Goal: Transaction & Acquisition: Purchase product/service

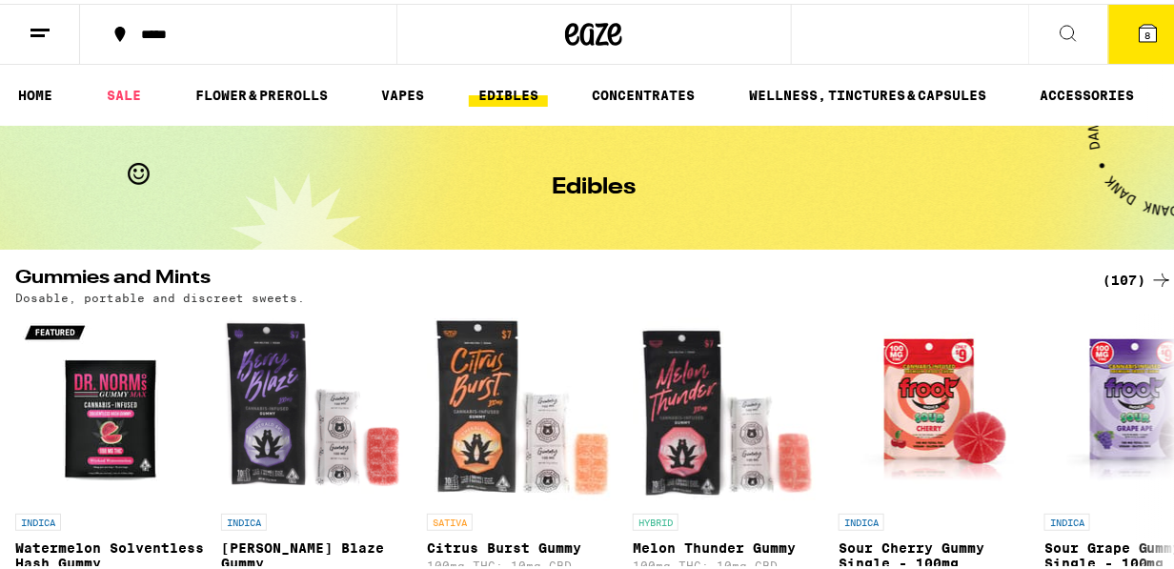
scroll to position [222, 0]
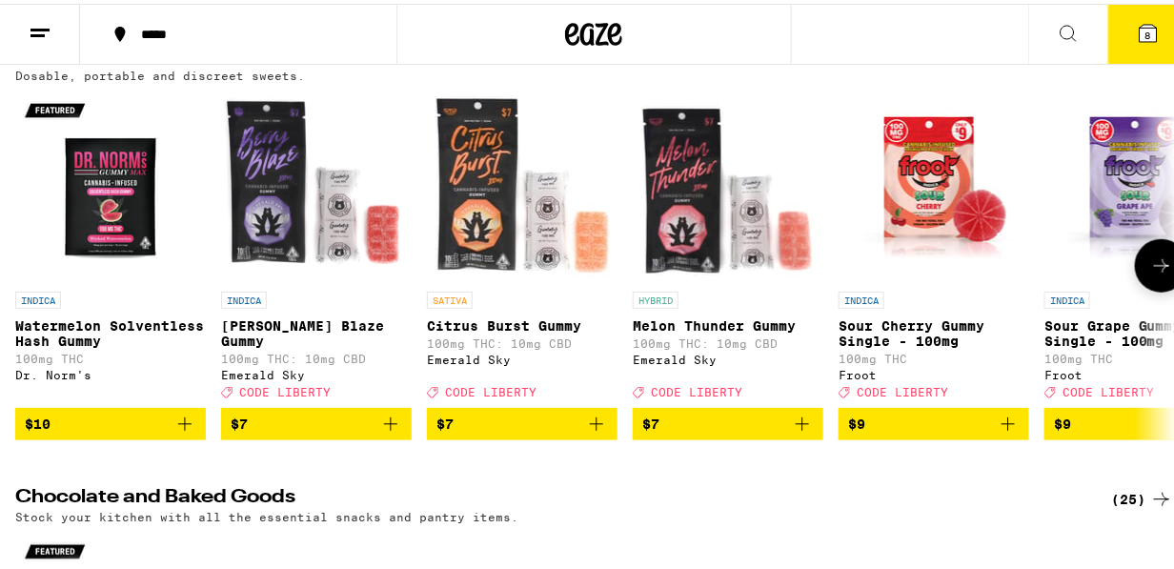
click at [1150, 258] on icon at bounding box center [1161, 262] width 23 height 23
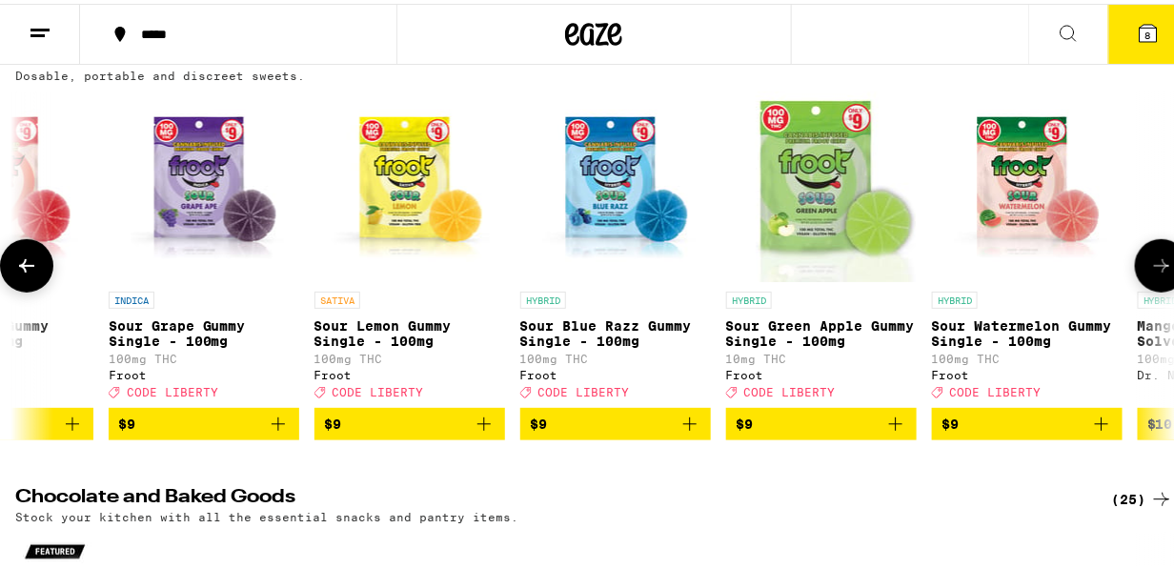
click at [1150, 258] on icon at bounding box center [1161, 262] width 23 height 23
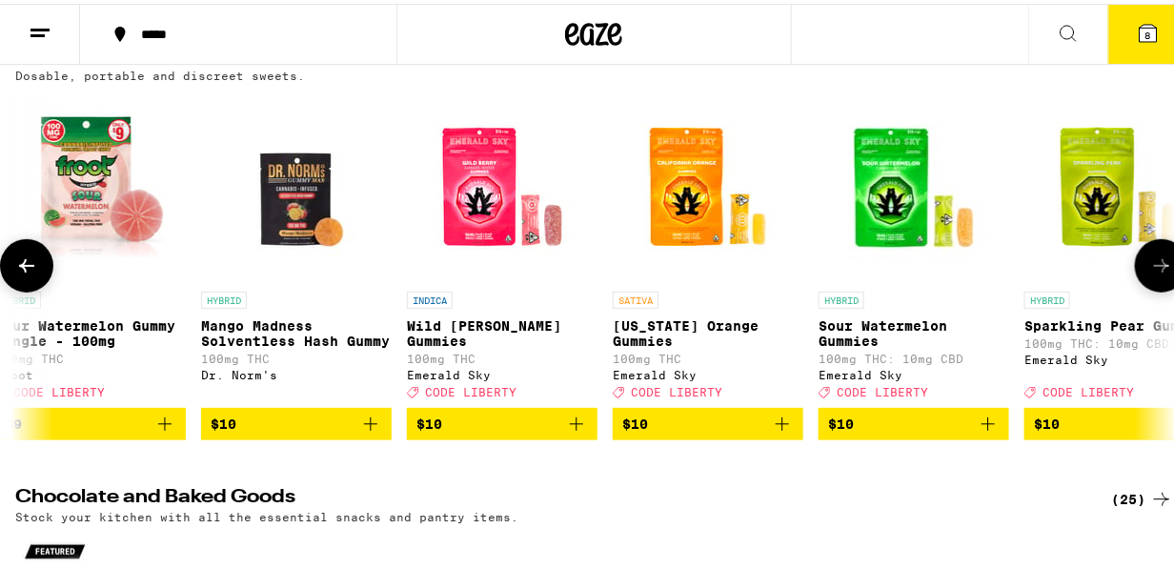
click at [1150, 258] on icon at bounding box center [1161, 262] width 23 height 23
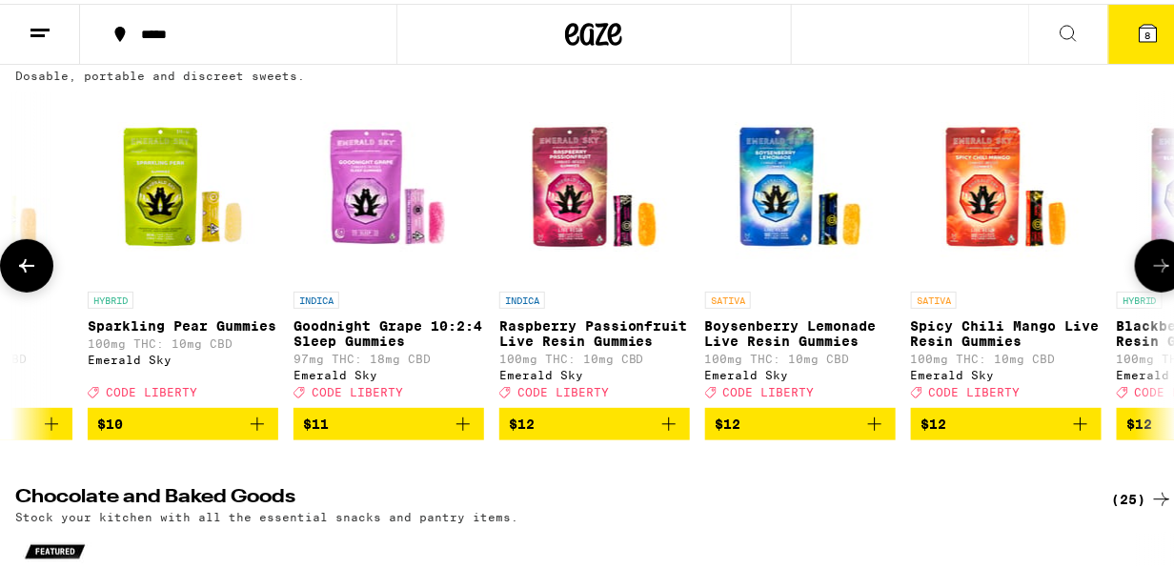
click at [1150, 258] on icon at bounding box center [1161, 262] width 23 height 23
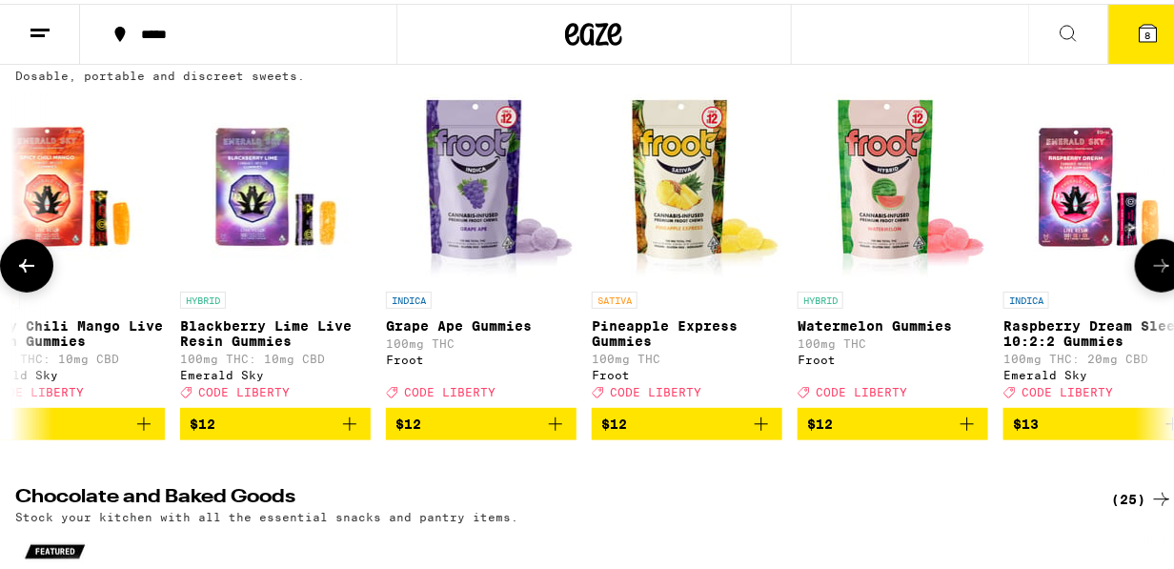
click at [1150, 258] on icon at bounding box center [1161, 262] width 23 height 23
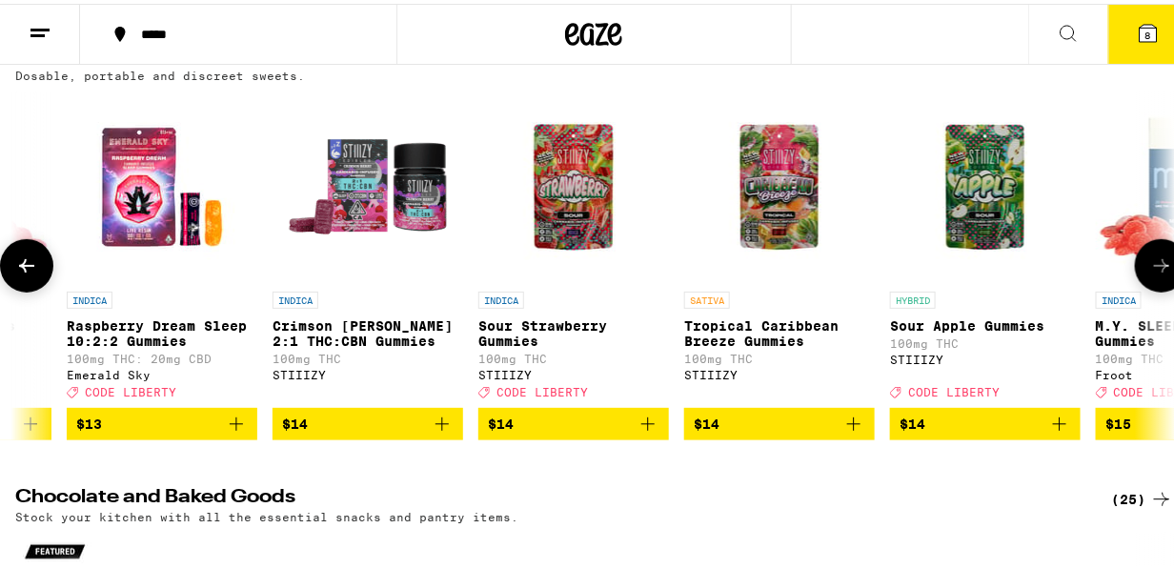
click at [1150, 259] on icon at bounding box center [1161, 262] width 23 height 23
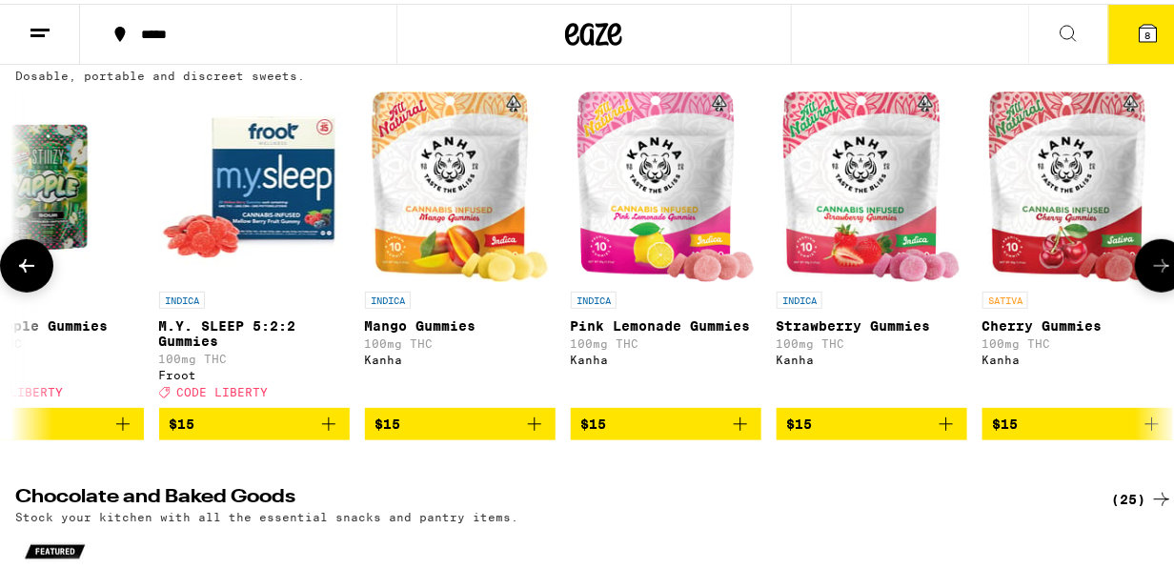
click at [1150, 259] on icon at bounding box center [1161, 262] width 23 height 23
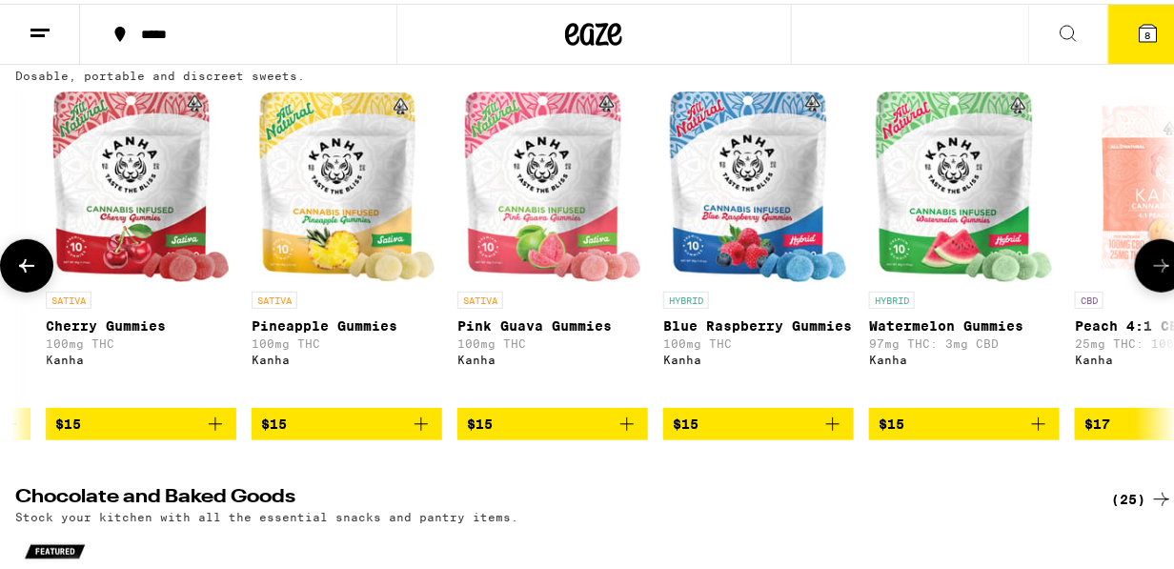
click at [1150, 259] on icon at bounding box center [1161, 262] width 23 height 23
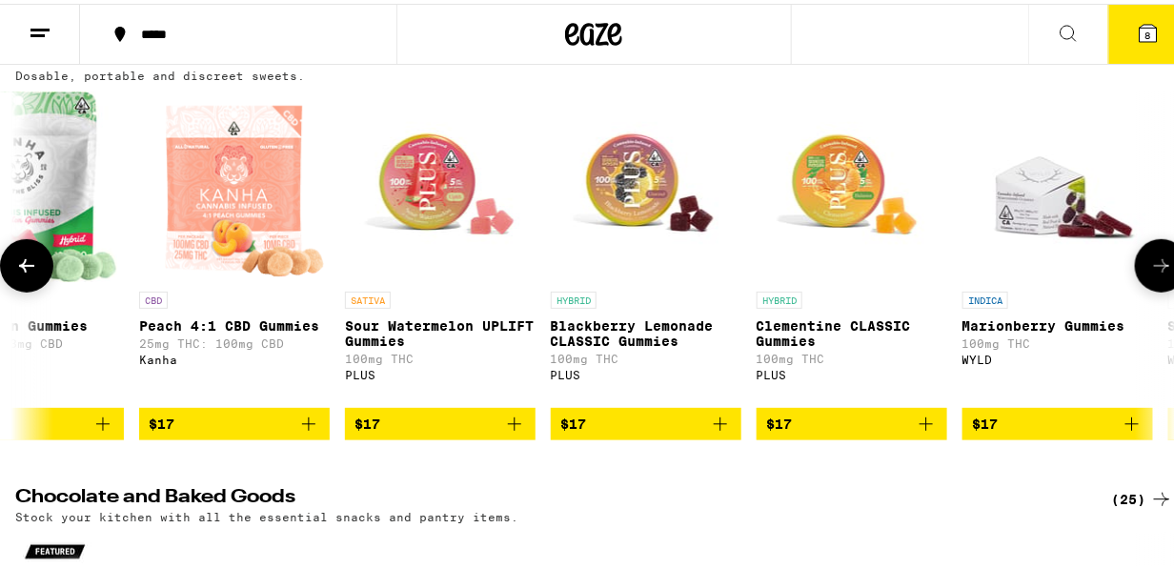
click at [1150, 259] on icon at bounding box center [1161, 262] width 23 height 23
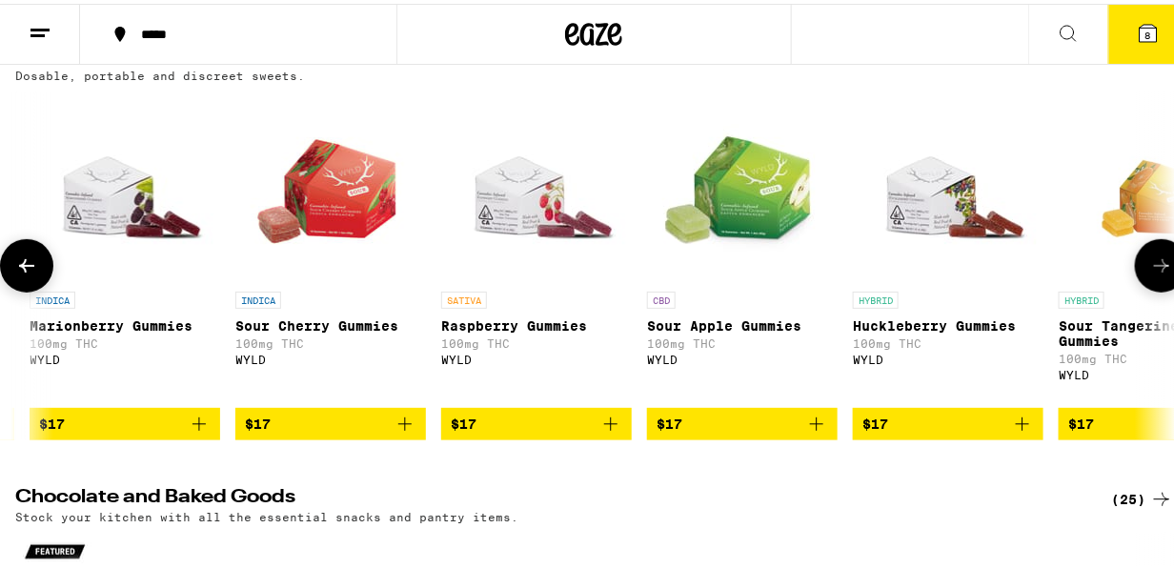
scroll to position [0, 8426]
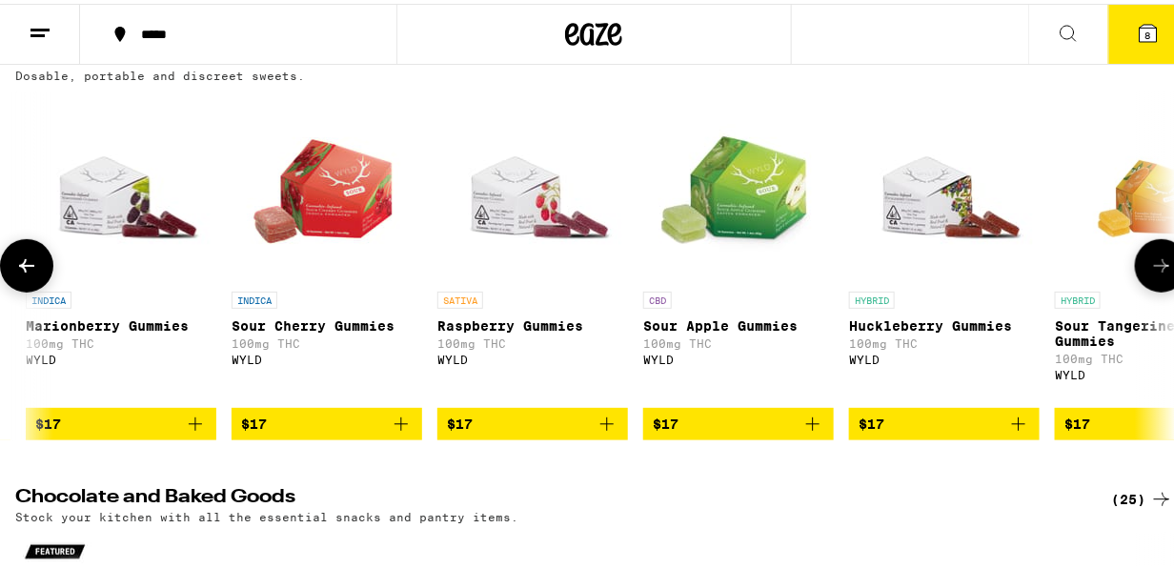
click at [103, 224] on img "Open page for Marionberry Gummies from WYLD" at bounding box center [121, 183] width 191 height 191
click at [1150, 265] on icon at bounding box center [1161, 262] width 23 height 23
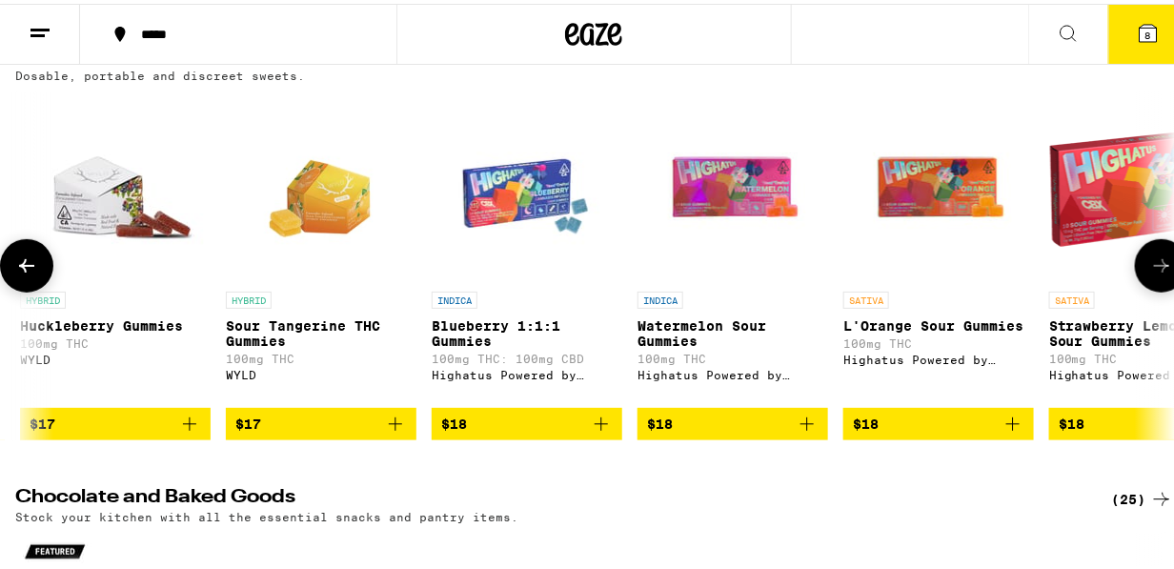
scroll to position [0, 9363]
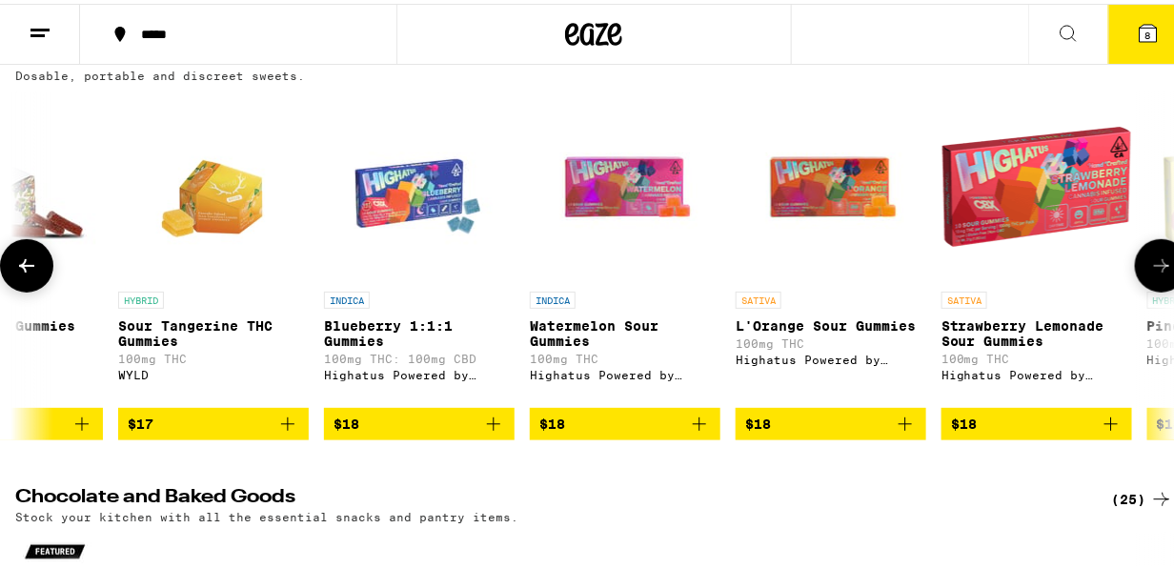
click at [1150, 262] on icon at bounding box center [1161, 262] width 23 height 23
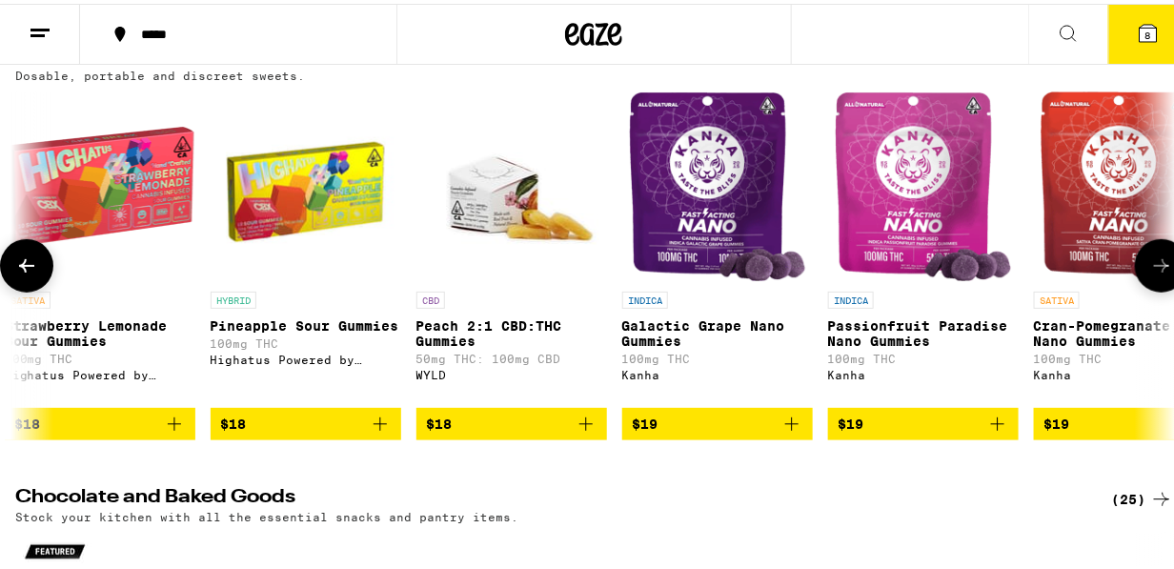
click at [1150, 262] on icon at bounding box center [1161, 262] width 23 height 23
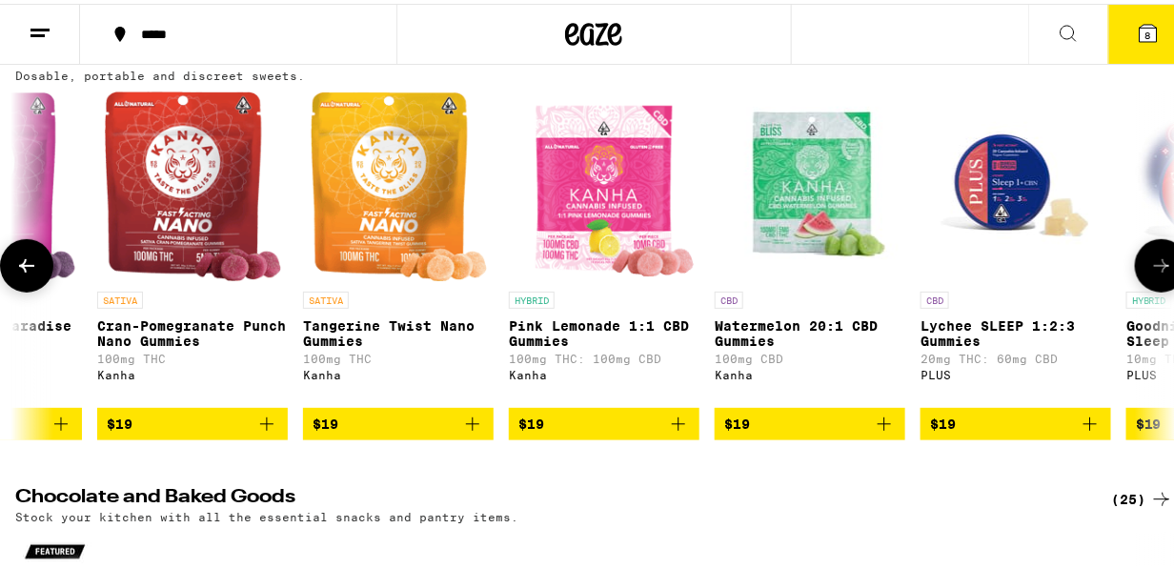
click at [1150, 262] on icon at bounding box center [1161, 262] width 23 height 23
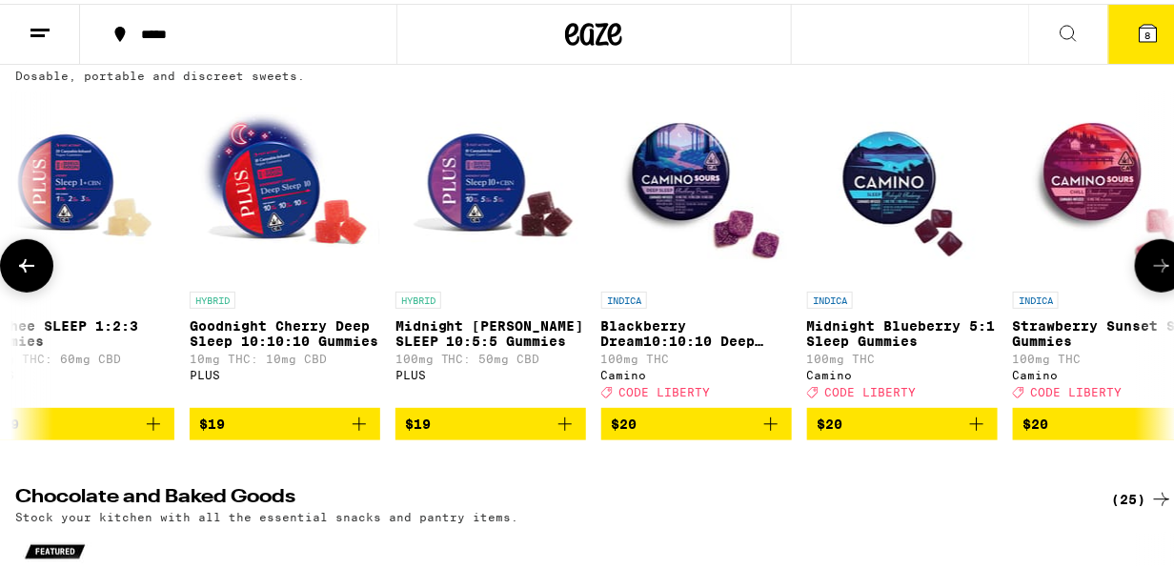
click at [1150, 262] on icon at bounding box center [1161, 262] width 23 height 23
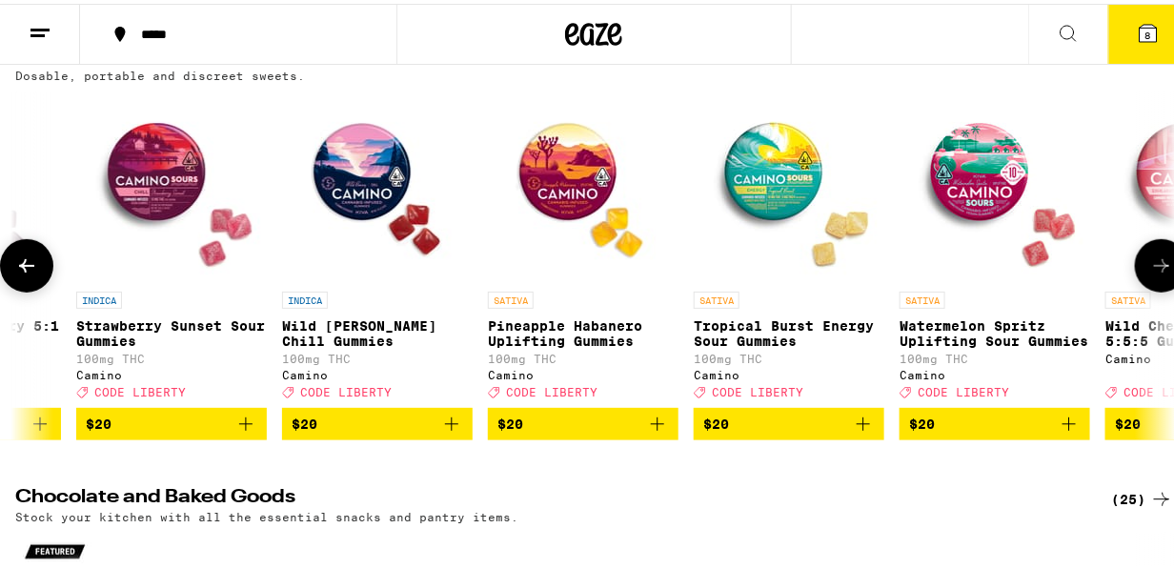
click at [1150, 262] on icon at bounding box center [1161, 262] width 23 height 23
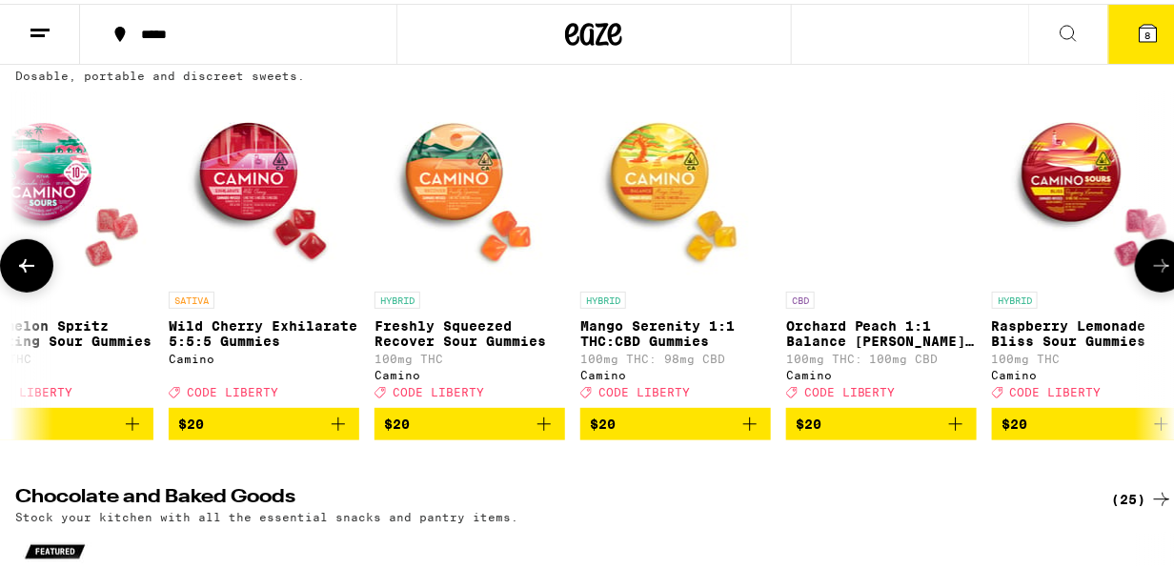
click at [1150, 262] on icon at bounding box center [1161, 262] width 23 height 23
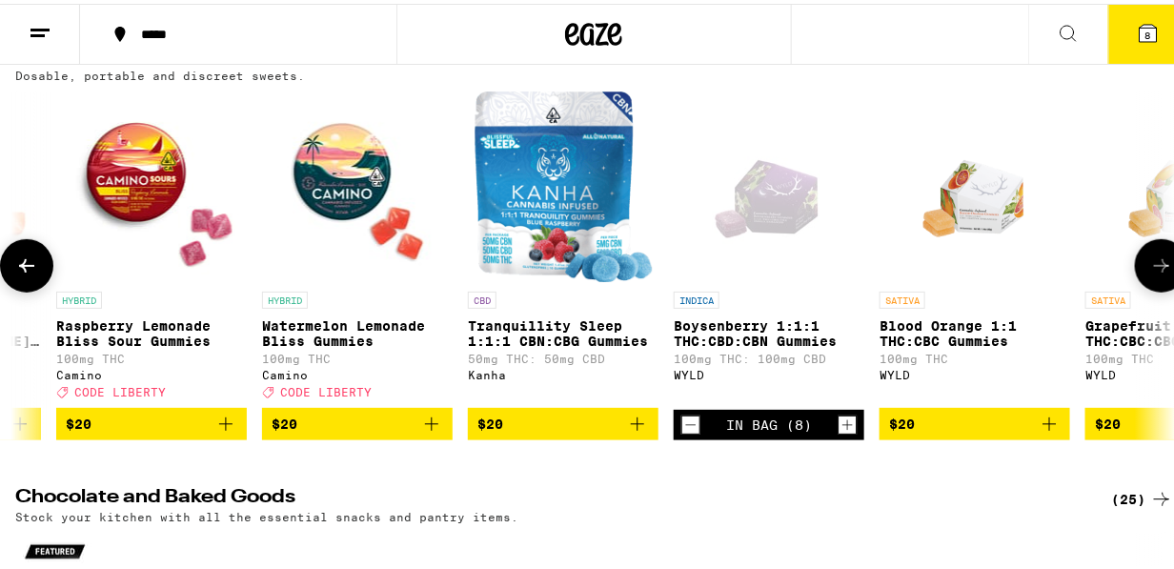
click at [1150, 262] on icon at bounding box center [1161, 262] width 23 height 23
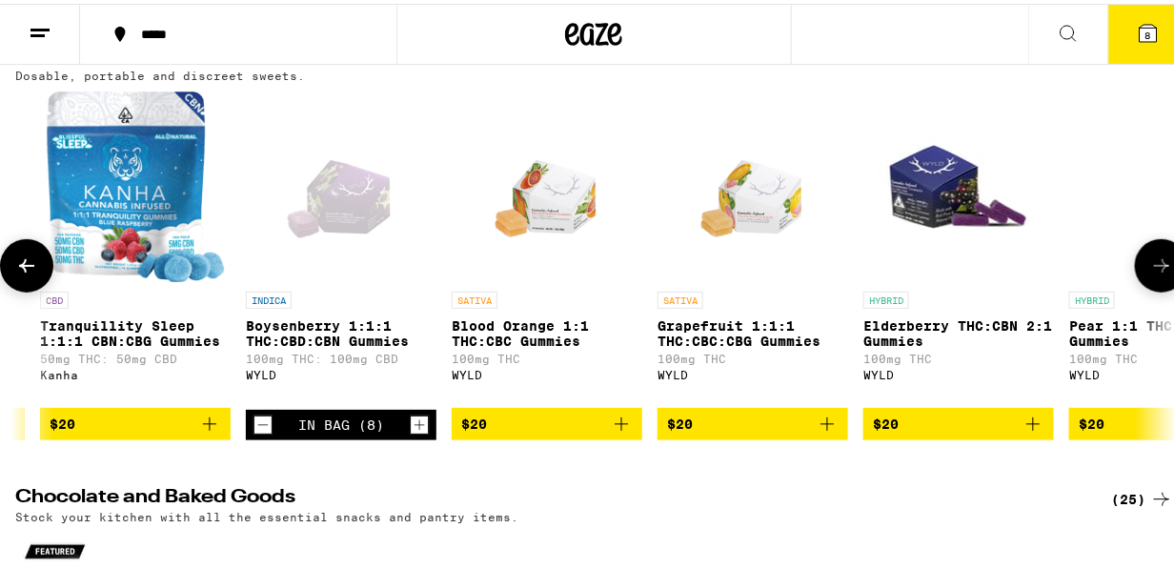
click at [1150, 262] on icon at bounding box center [1161, 262] width 23 height 23
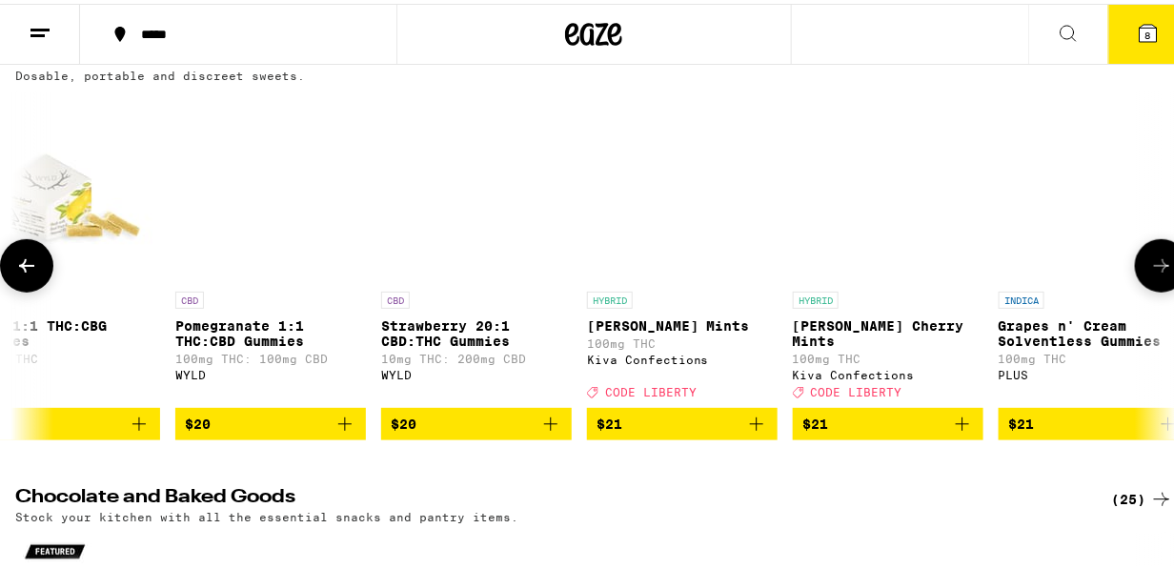
scroll to position [0, 16510]
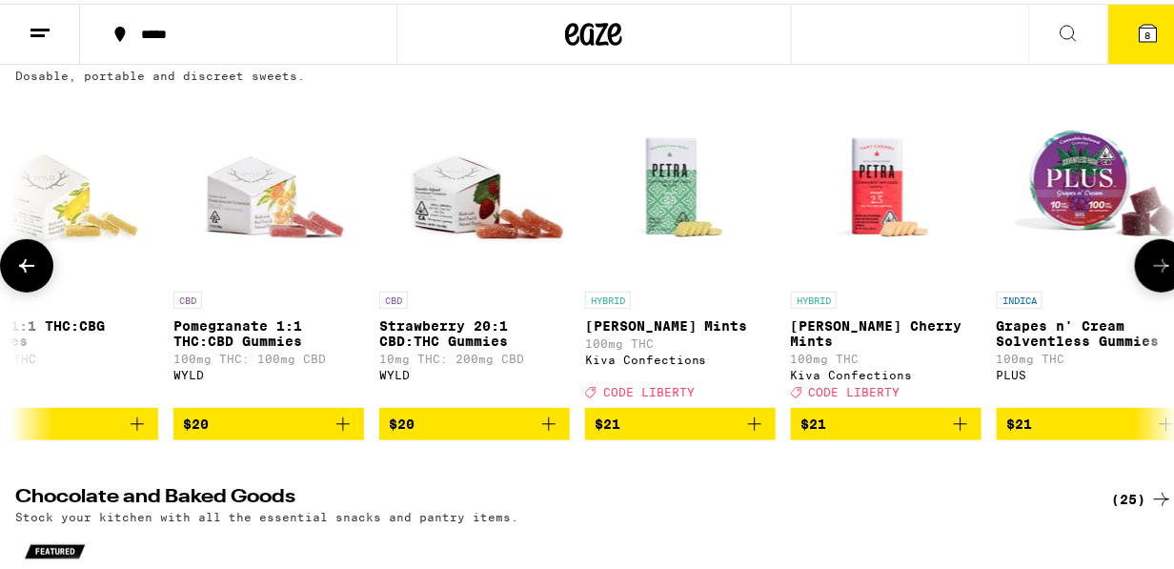
click at [28, 272] on icon at bounding box center [26, 262] width 23 height 23
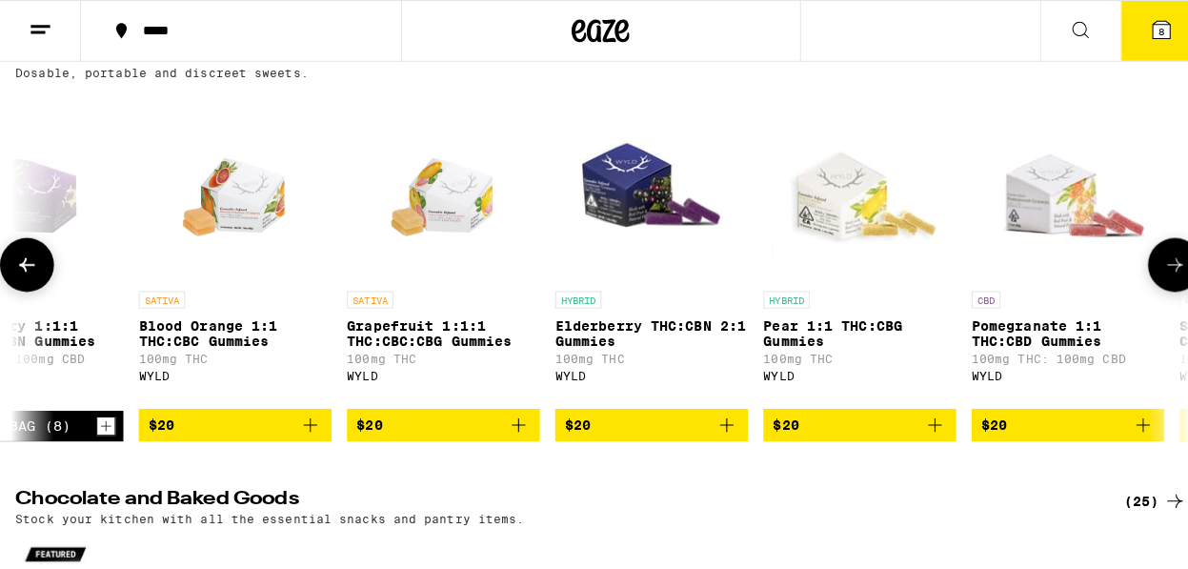
scroll to position [0, 15573]
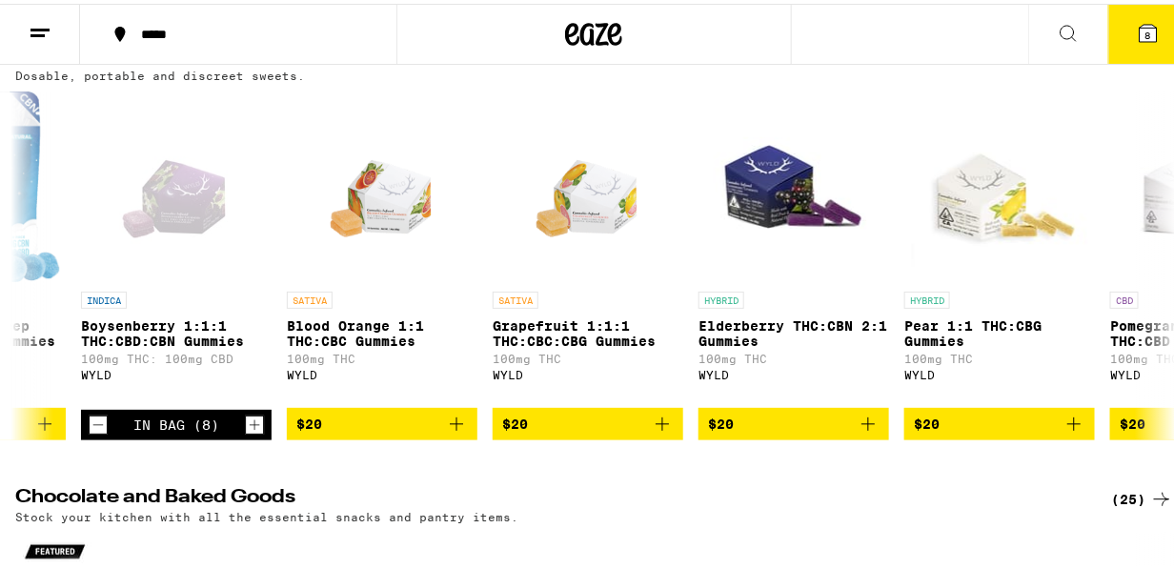
click at [1145, 29] on span "8" at bounding box center [1148, 31] width 6 height 11
